Goal: Obtain resource: Obtain resource

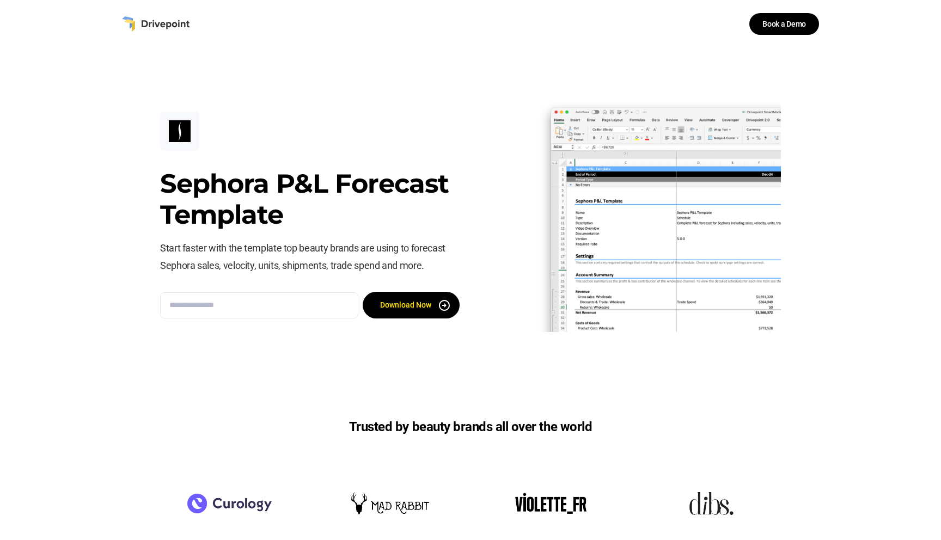
click at [96, 236] on div "Sephora P&L Forecast Template Start faster with the template top beauty brands …" at bounding box center [470, 215] width 941 height 334
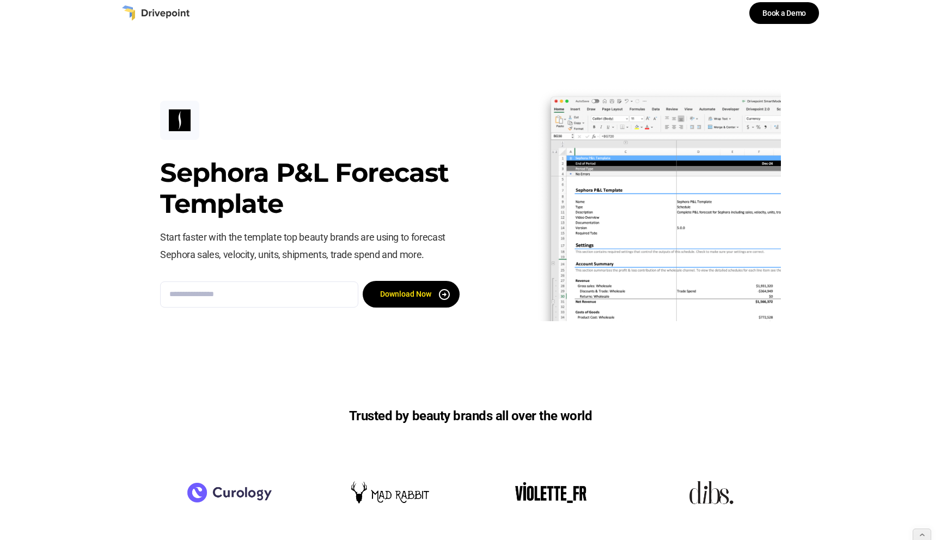
click at [198, 183] on h3 "Sephora P&L Forecast Template" at bounding box center [310, 188] width 300 height 63
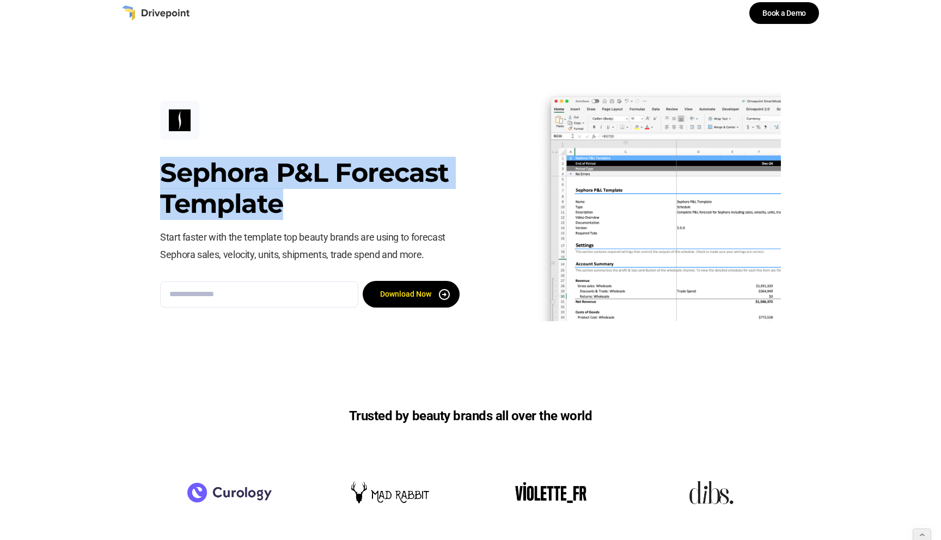
drag, startPoint x: 283, startPoint y: 204, endPoint x: 129, endPoint y: 173, distance: 157.2
click at [129, 173] on div "Sephora P&L Forecast Template Start faster with the template top beauty brands …" at bounding box center [470, 204] width 941 height 334
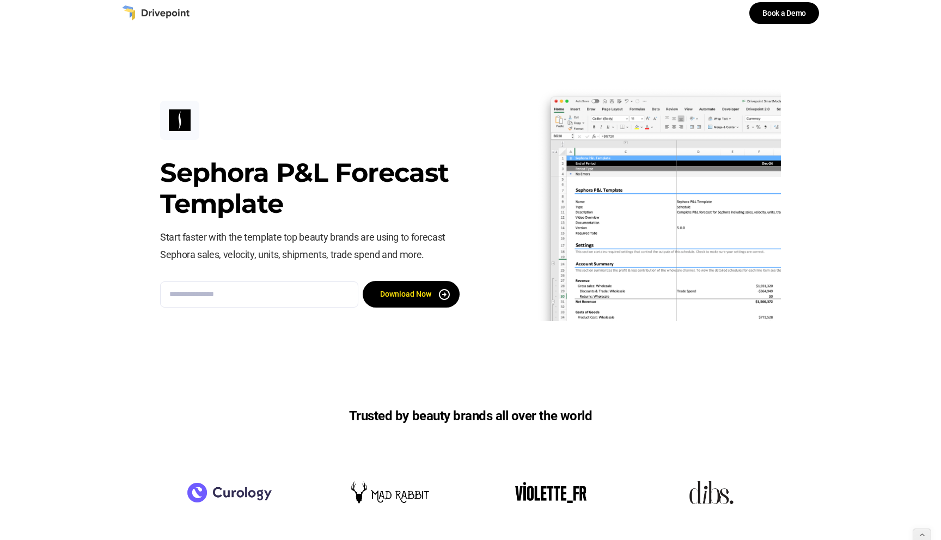
drag, startPoint x: 129, startPoint y: 173, endPoint x: 117, endPoint y: 176, distance: 12.4
click at [128, 173] on div "Sephora P&L Forecast Template Start faster with the template top beauty brands …" at bounding box center [470, 204] width 941 height 334
click at [116, 176] on div "Sephora P&L Forecast Template Start faster with the template top beauty brands …" at bounding box center [470, 204] width 941 height 334
drag, startPoint x: 449, startPoint y: 327, endPoint x: 357, endPoint y: 343, distance: 93.4
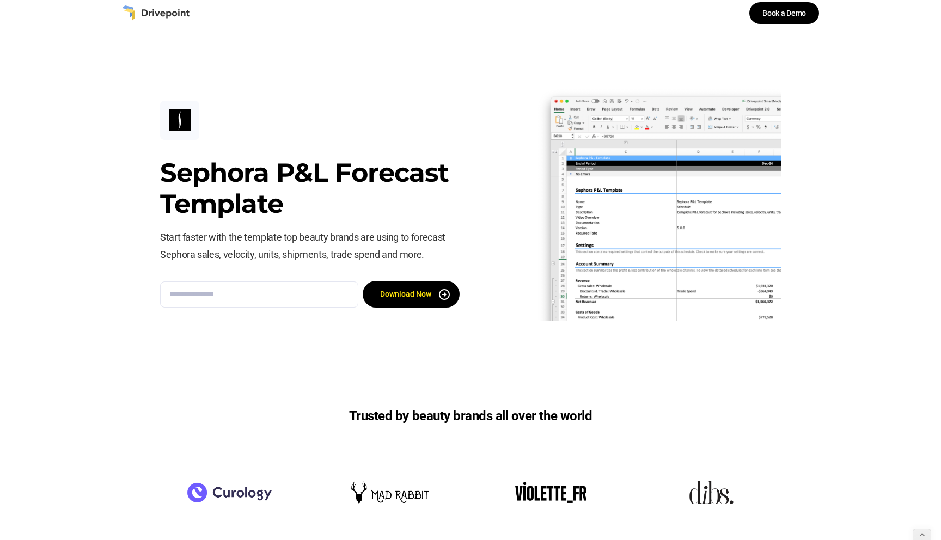
click at [357, 343] on div "Sephora P&L Forecast Template Start faster with the template top beauty brands …" at bounding box center [470, 204] width 941 height 334
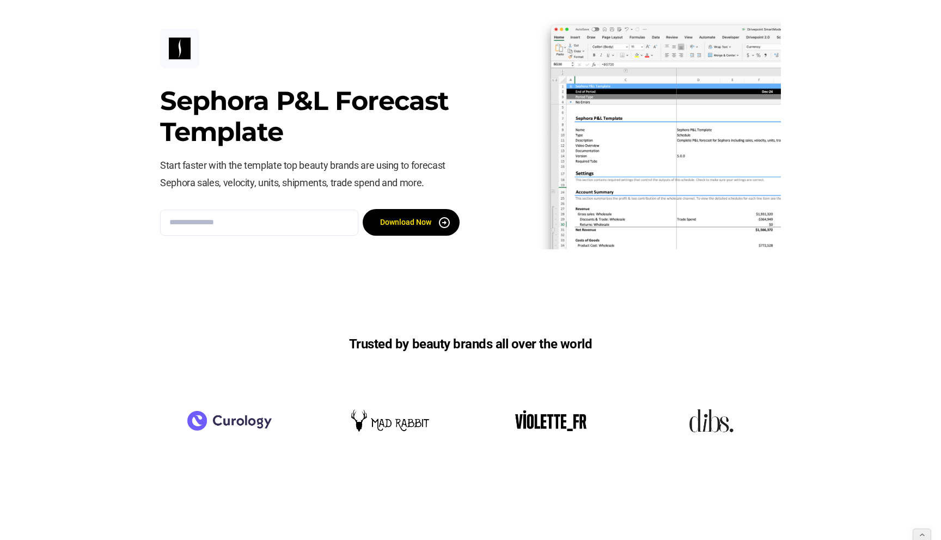
scroll to position [0, 0]
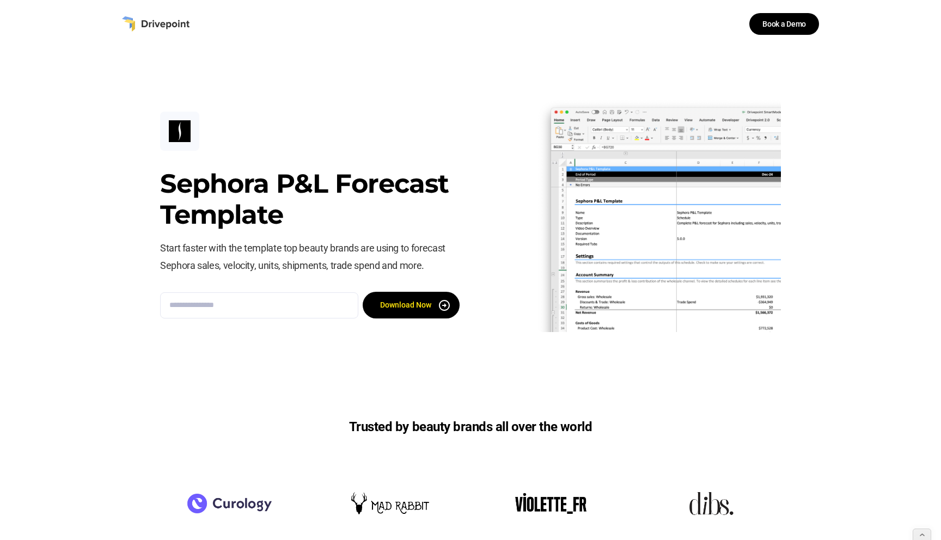
click at [145, 217] on div "Sephora P&L Forecast Template Start faster with the template top beauty brands …" at bounding box center [470, 215] width 941 height 334
click at [124, 219] on div "Sephora P&L Forecast Template Start faster with the template top beauty brands …" at bounding box center [470, 215] width 941 height 334
click at [601, 188] on img at bounding box center [658, 215] width 245 height 234
click at [297, 259] on p "Start faster with the template top beauty brands are using to forecast Sephora …" at bounding box center [310, 257] width 300 height 35
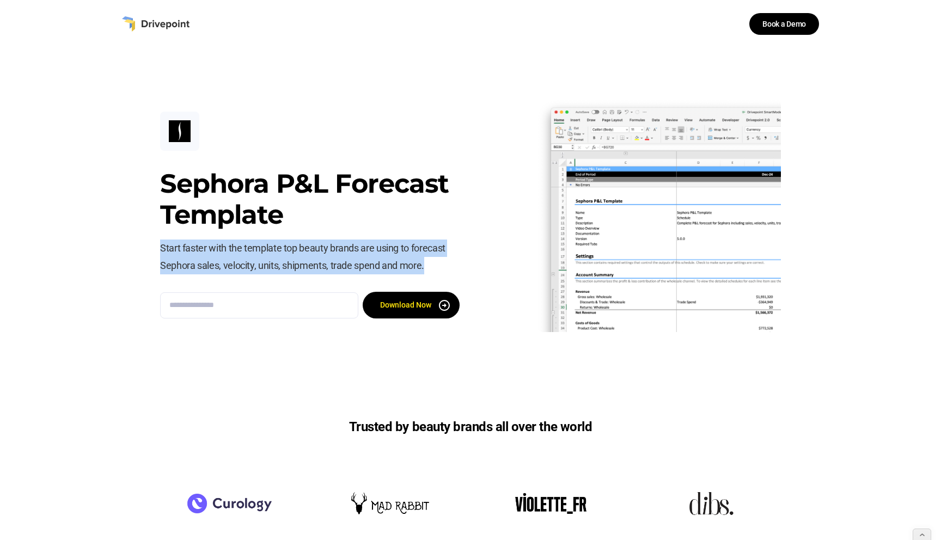
click at [297, 259] on p "Start faster with the template top beauty brands are using to forecast Sephora …" at bounding box center [310, 257] width 300 height 35
copy p "Start faster with the template top beauty brands are using to forecast Sephora …"
